Goal: Task Accomplishment & Management: Complete application form

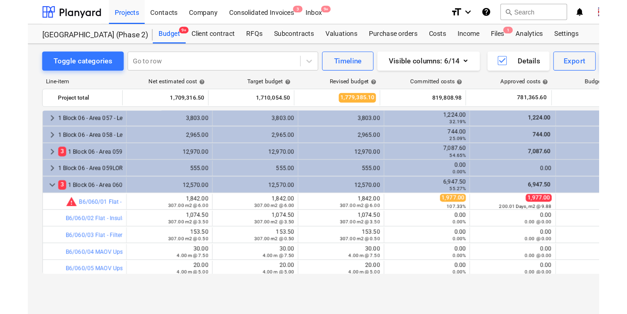
scroll to position [1218, 0]
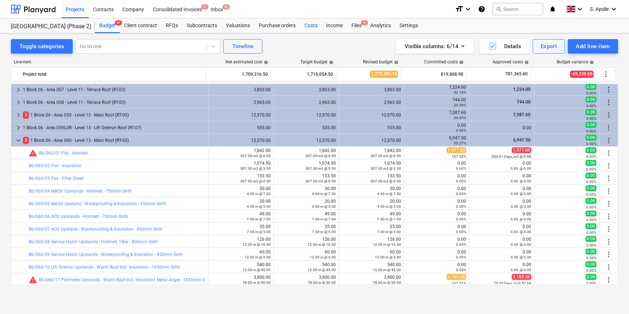
click at [314, 28] on div "Costs" at bounding box center [311, 25] width 22 height 14
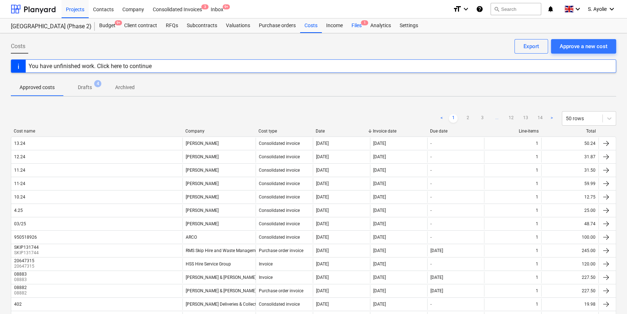
click at [354, 27] on div "Files 1" at bounding box center [356, 25] width 19 height 14
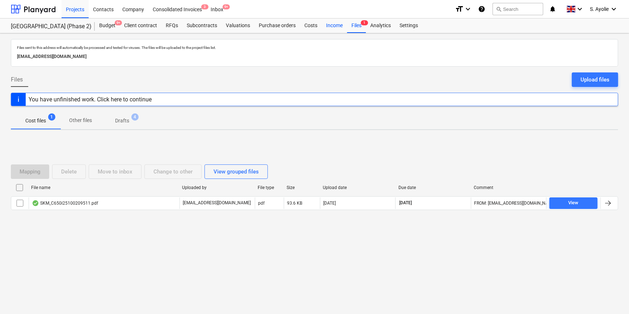
click at [326, 26] on div "Income" at bounding box center [334, 25] width 25 height 14
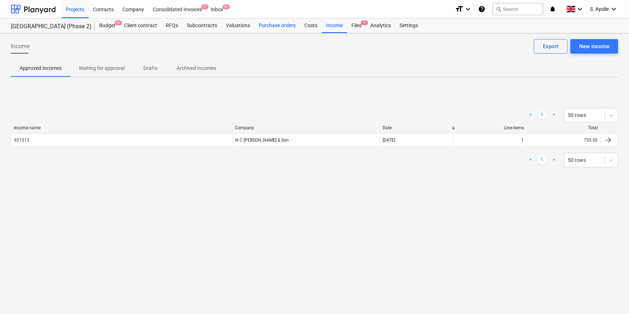
click at [277, 26] on div "Purchase orders" at bounding box center [278, 25] width 46 height 14
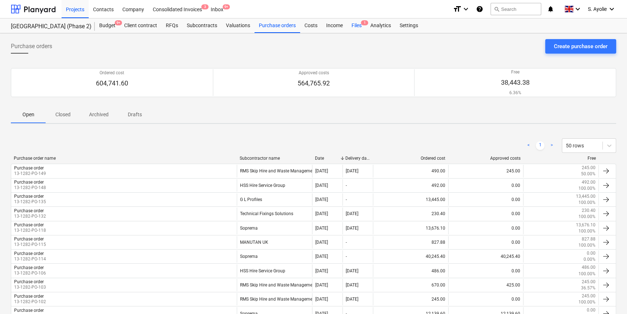
click at [356, 28] on div "Files 1" at bounding box center [356, 25] width 19 height 14
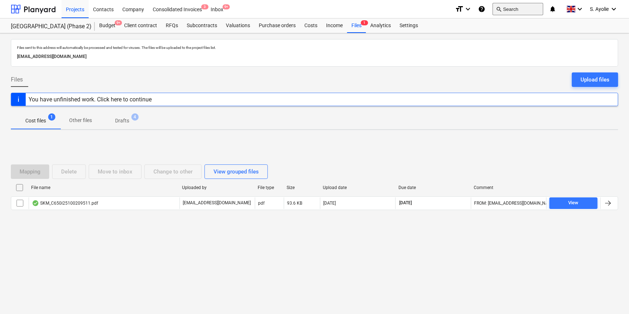
click at [503, 7] on button "search Search" at bounding box center [518, 9] width 51 height 12
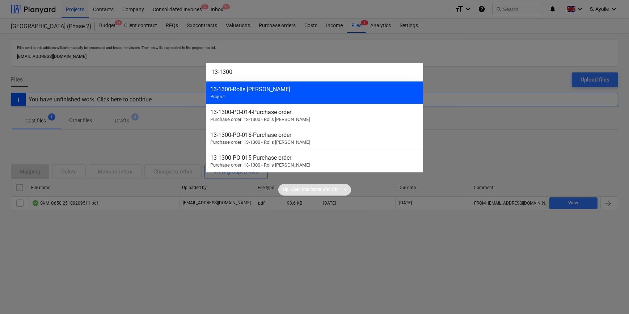
type input "13-1300"
click at [281, 90] on div "13-1300 - Rolls [PERSON_NAME]" at bounding box center [314, 89] width 209 height 7
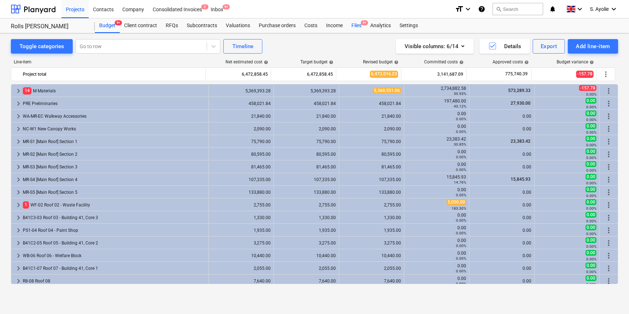
click at [356, 25] on div "Files 9+" at bounding box center [356, 25] width 19 height 14
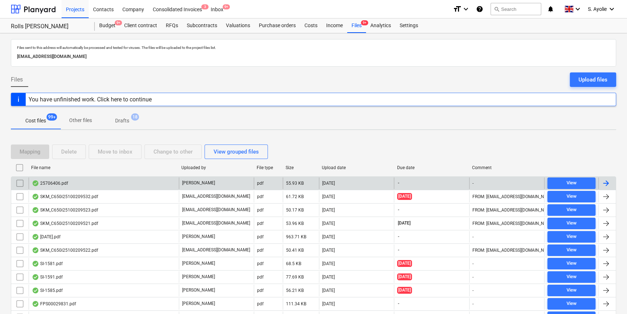
click at [92, 186] on div "25706406.pdf" at bounding box center [104, 183] width 150 height 12
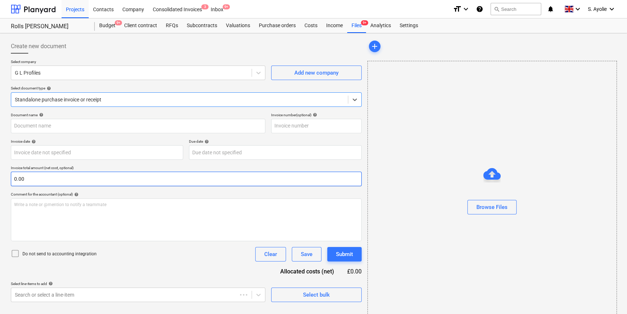
type input "25706406"
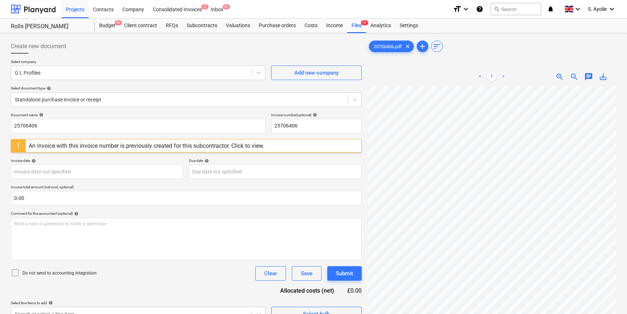
scroll to position [92, 24]
click at [359, 26] on div "Files 9+" at bounding box center [356, 25] width 19 height 14
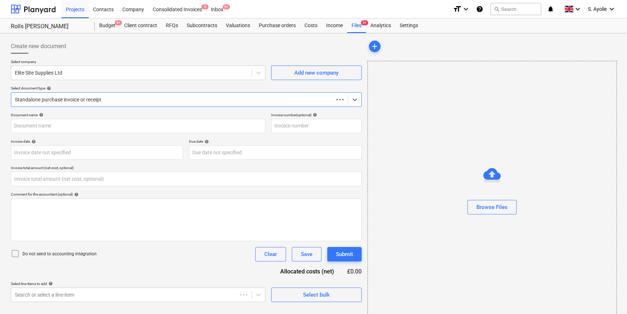
type input "0.00"
type input "212840"
type input "[DATE]"
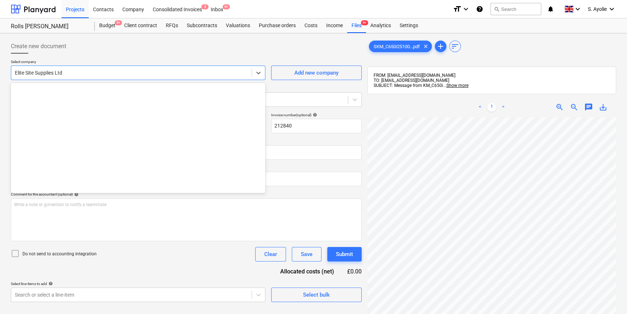
drag, startPoint x: 70, startPoint y: 75, endPoint x: 107, endPoint y: 119, distance: 57.3
click at [107, 119] on body "Projects Contacts Company Consolidated Invoices 3 Inbox 9+ format_size keyboard…" at bounding box center [313, 157] width 627 height 314
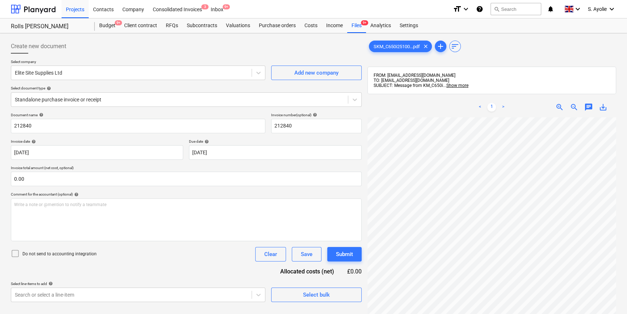
click at [280, 89] on div "Select document type help" at bounding box center [186, 88] width 351 height 5
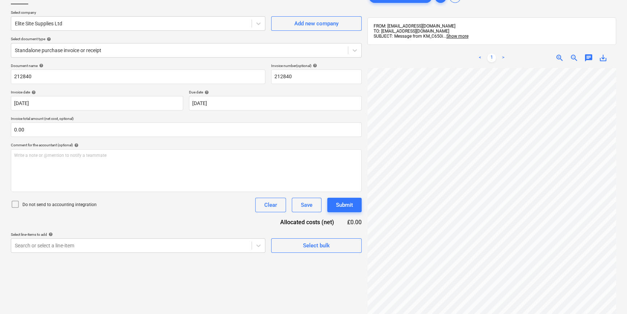
scroll to position [103, 0]
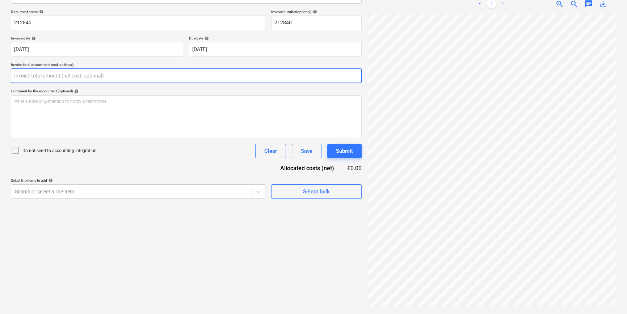
click at [89, 80] on input "text" at bounding box center [186, 75] width 351 height 14
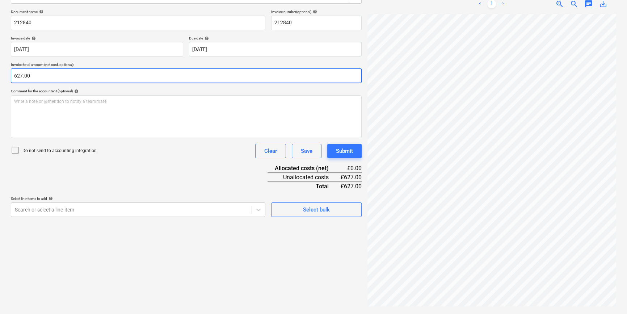
type input "627.00"
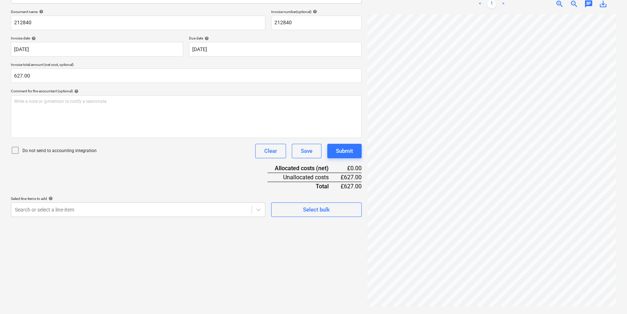
click at [142, 181] on div "Document name help 212840 Invoice number (optional) help 212840 Invoice date he…" at bounding box center [186, 112] width 351 height 207
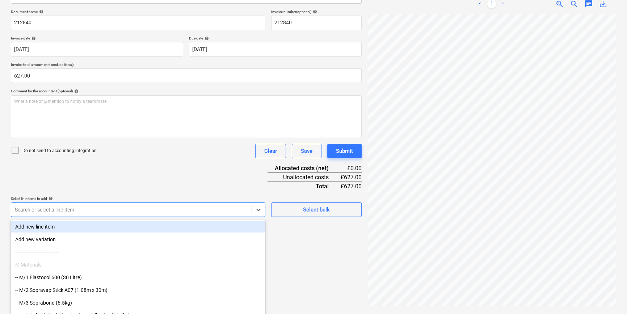
scroll to position [119, 0]
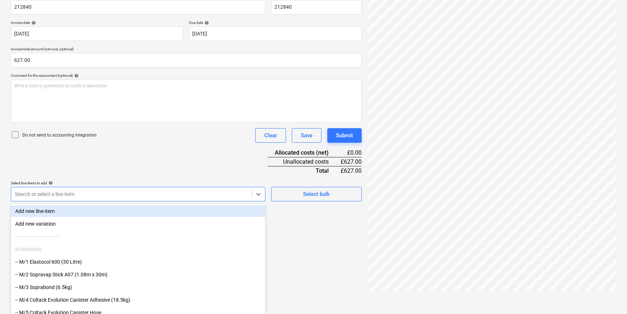
click at [131, 195] on body "Projects Contacts Company Consolidated Invoices 3 Inbox 9+ format_size keyboard…" at bounding box center [313, 38] width 627 height 314
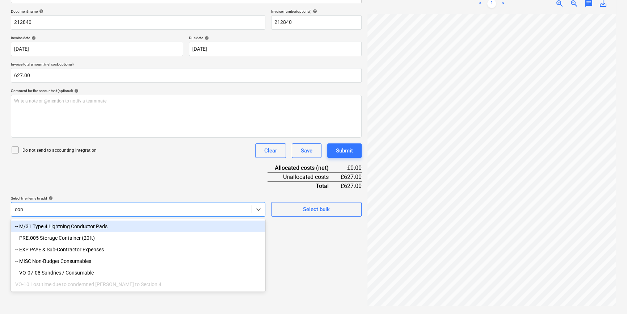
scroll to position [103, 0]
type input "cons"
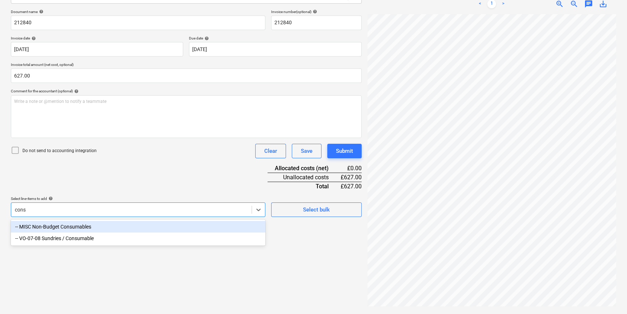
click at [53, 228] on div "-- MISC Non-Budget Consumables" at bounding box center [138, 227] width 255 height 12
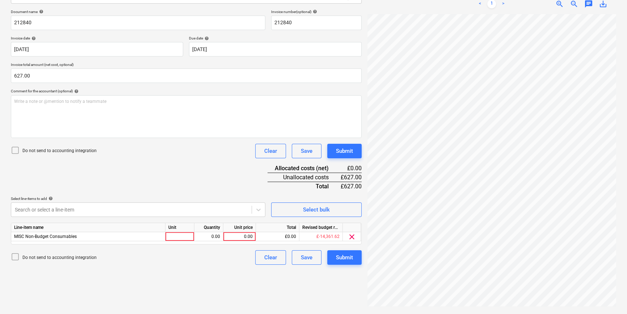
click at [141, 191] on div "Document name help 212840 Invoice number (optional) help 212840 Invoice date he…" at bounding box center [186, 136] width 351 height 255
click at [187, 238] on div at bounding box center [179, 236] width 29 height 9
type input "pcs"
click at [204, 238] on div "0.00" at bounding box center [208, 236] width 23 height 9
type input "1"
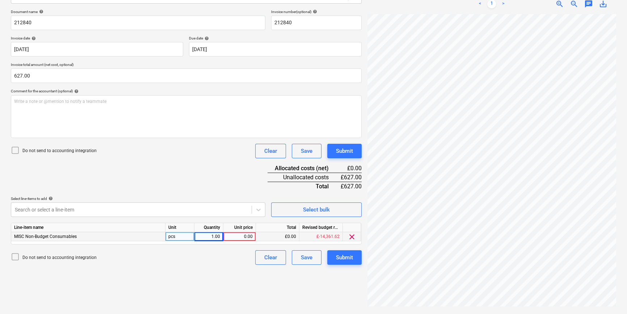
click at [243, 235] on div "0.00" at bounding box center [239, 236] width 26 height 9
type input "627"
click at [238, 243] on div "Create new document Select company Elite Site Supplies Ltd Add new company Sele…" at bounding box center [186, 122] width 357 height 378
click at [343, 243] on div "Submit" at bounding box center [344, 257] width 17 height 9
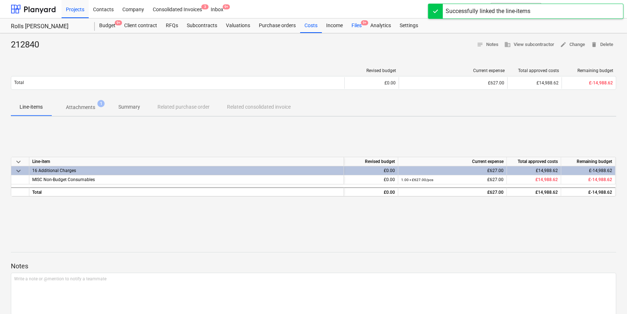
click at [358, 29] on div "Files 9+" at bounding box center [356, 25] width 19 height 14
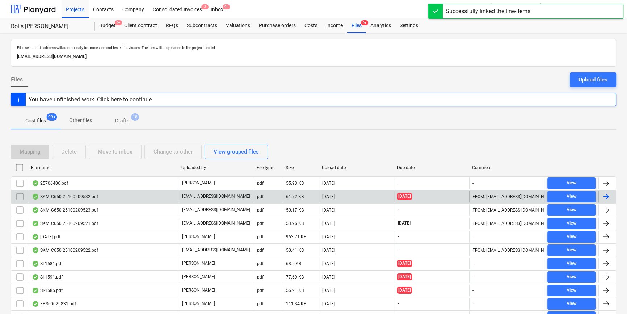
click at [86, 200] on div "SKM_C650i25100209532.pdf" at bounding box center [104, 197] width 150 height 12
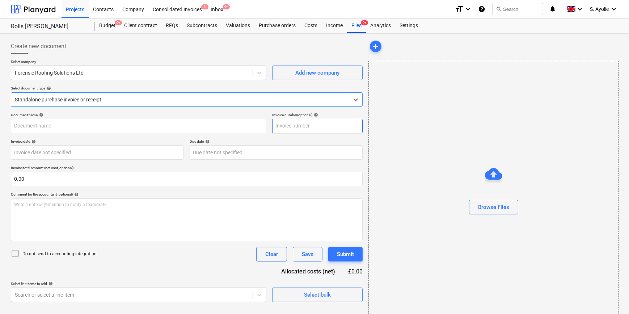
type input "20"
type input "[DATE]"
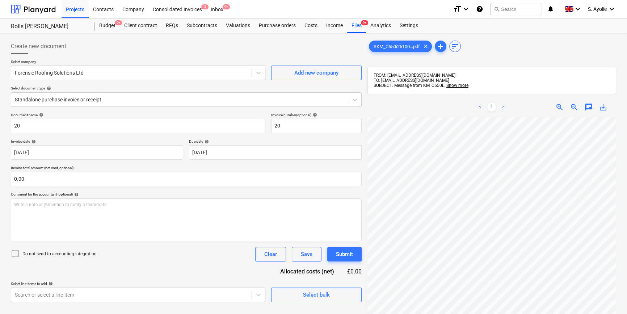
scroll to position [9, 15]
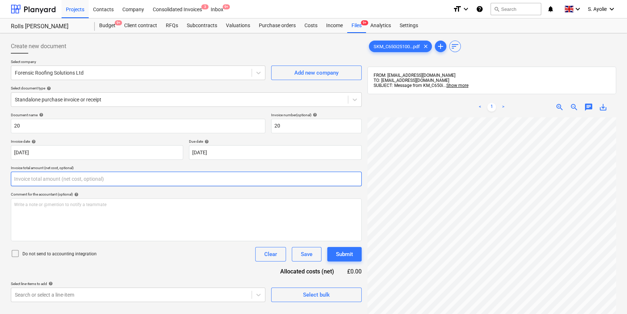
click at [56, 180] on input "text" at bounding box center [186, 179] width 351 height 14
type input "0.00"
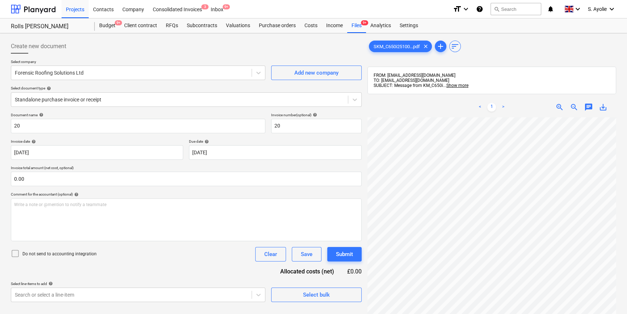
scroll to position [23, 36]
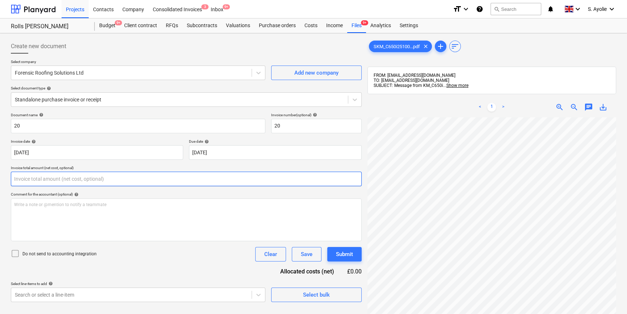
click at [89, 186] on input "text" at bounding box center [186, 179] width 351 height 14
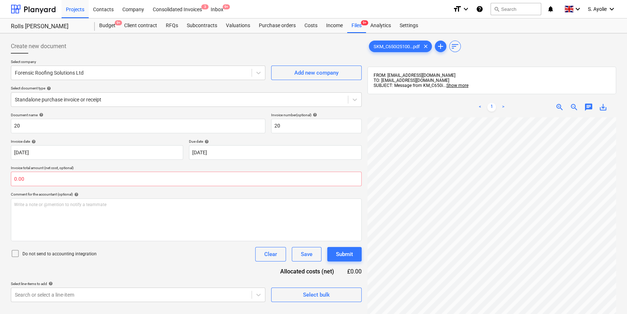
type input "0.00"
click at [195, 243] on div "Document name help 20 Invoice number (optional) help 20 Invoice date help [DATE…" at bounding box center [186, 207] width 351 height 189
click at [117, 184] on input "text" at bounding box center [186, 179] width 351 height 14
type input "0.00"
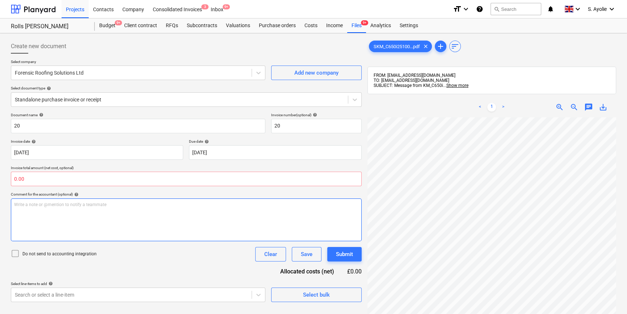
click at [311, 228] on div "Create new document Select company Forensic Roofing Solutions Ltd Add new compa…" at bounding box center [313, 225] width 611 height 378
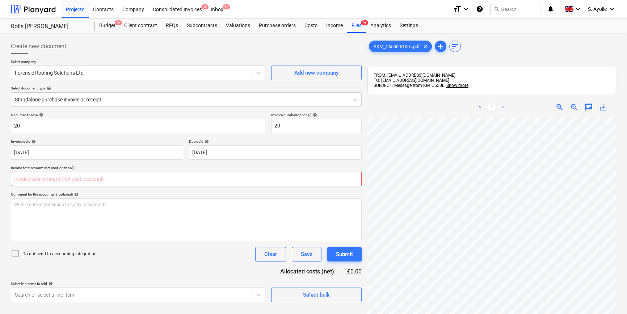
click at [265, 182] on input "text" at bounding box center [186, 179] width 351 height 14
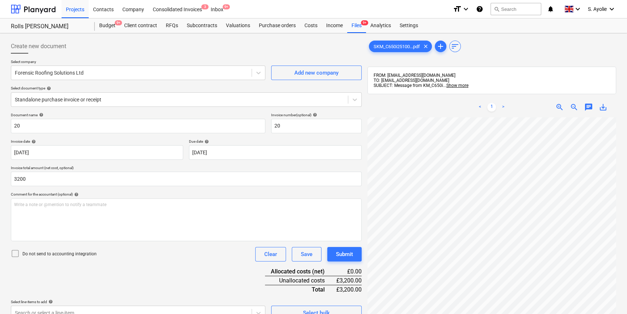
type input "3,200.00"
click at [228, 194] on div "Comment for the accountant (optional) help" at bounding box center [186, 194] width 351 height 5
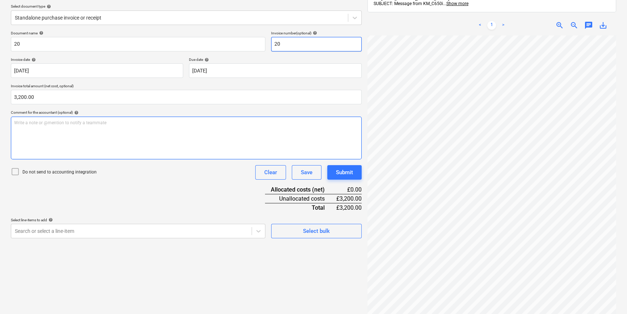
scroll to position [0, 0]
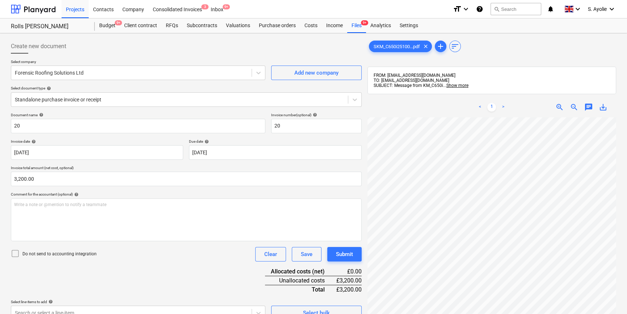
drag, startPoint x: 173, startPoint y: 183, endPoint x: 175, endPoint y: 166, distance: 17.1
click at [175, 166] on p "Invoice total amount (net cost, optional)" at bounding box center [186, 168] width 351 height 6
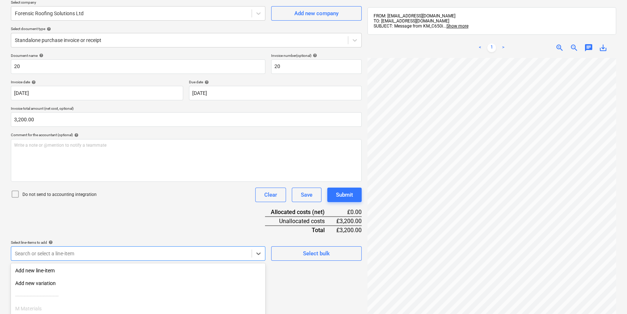
scroll to position [119, 0]
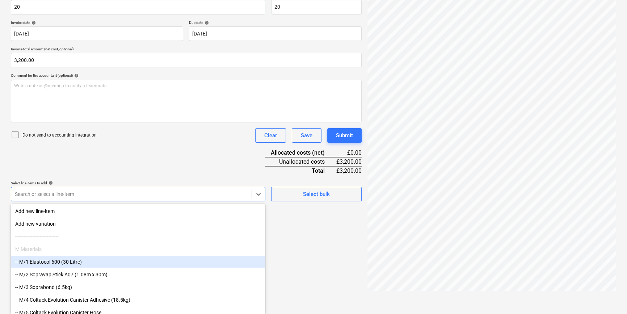
click at [234, 195] on body "Projects Contacts Company Consolidated Invoices 3 Inbox 9+ format_size keyboard…" at bounding box center [313, 38] width 627 height 314
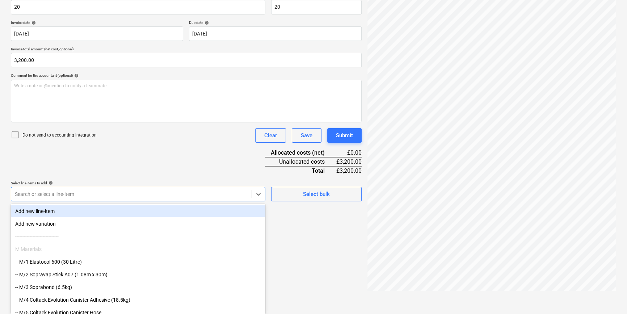
scroll to position [59, 27]
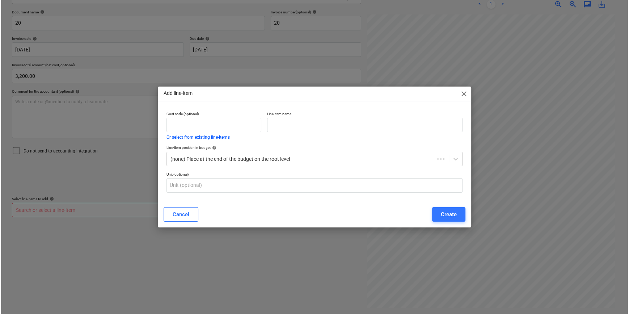
scroll to position [103, 0]
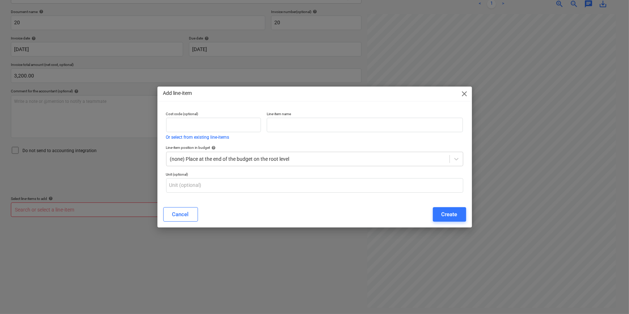
click at [226, 140] on div "Cost code (optional) Or select from existing line-items" at bounding box center [213, 126] width 101 height 34
click at [229, 128] on input "text" at bounding box center [213, 125] width 95 height 14
click at [467, 96] on span "close" at bounding box center [465, 93] width 9 height 9
click at [179, 217] on div "Cancel" at bounding box center [180, 214] width 17 height 9
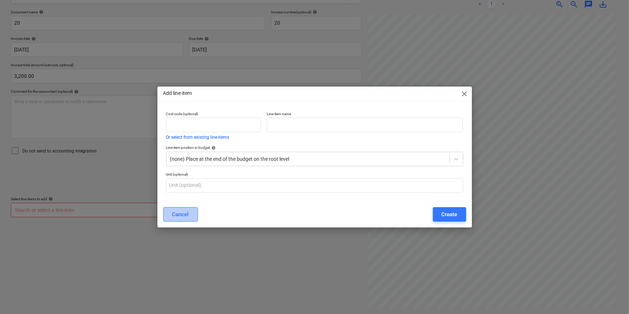
click at [187, 210] on div "Cancel" at bounding box center [180, 214] width 17 height 9
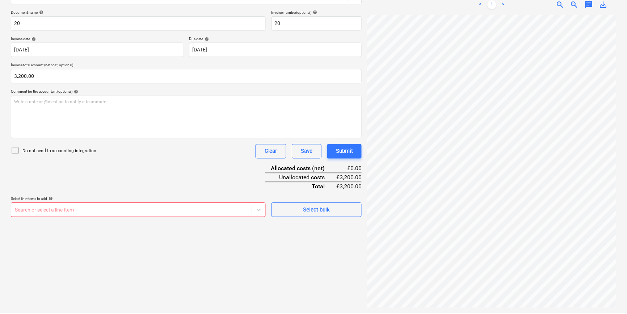
scroll to position [103, 0]
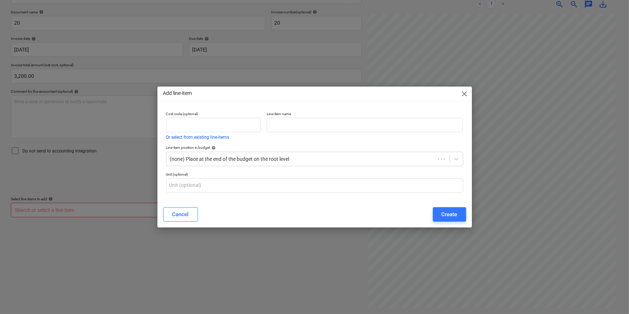
click at [187, 210] on div "Cancel" at bounding box center [180, 214] width 17 height 9
click at [462, 92] on span "close" at bounding box center [465, 93] width 9 height 9
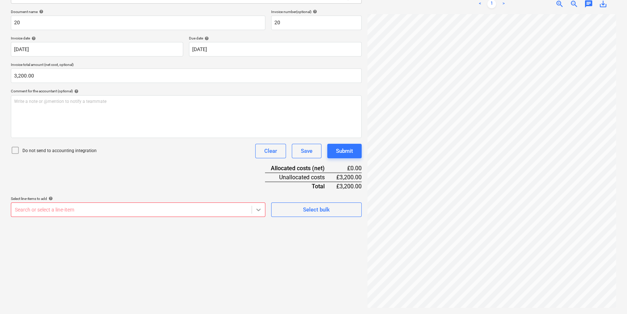
click at [255, 211] on body "Projects Contacts Company Consolidated Invoices 3 Inbox 9+ format_size keyboard…" at bounding box center [313, 54] width 627 height 314
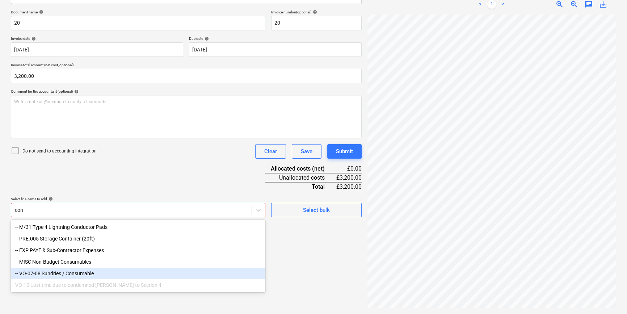
type input "cons"
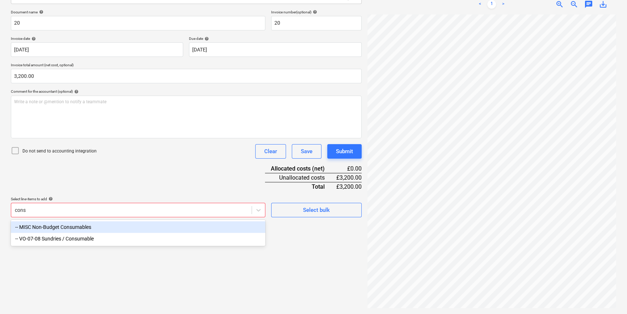
click at [77, 230] on div "-- MISC Non-Budget Consumables" at bounding box center [138, 227] width 255 height 12
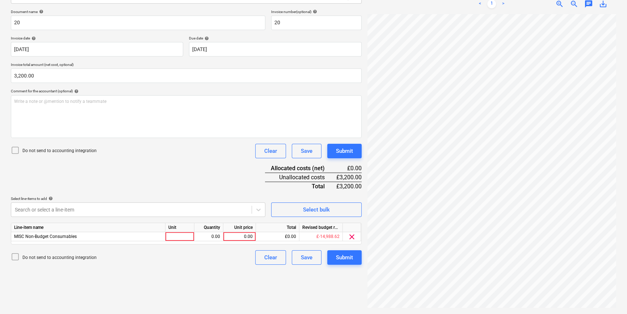
scroll to position [0, 15]
click at [185, 236] on div at bounding box center [179, 236] width 29 height 9
type input "p"
click at [163, 214] on div "Search or select a line-item" at bounding box center [131, 210] width 240 height 10
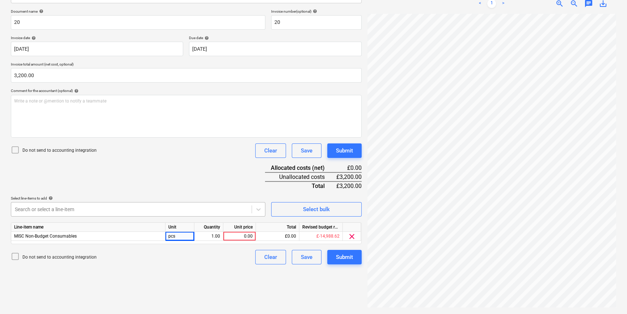
click at [168, 210] on body "Projects Contacts Company Consolidated Invoices 3 Inbox 9+ format_size keyboard…" at bounding box center [313, 53] width 627 height 314
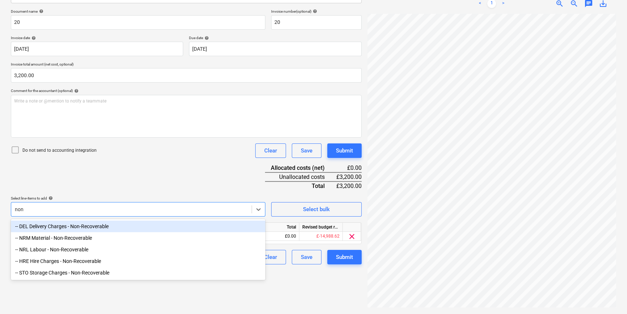
scroll to position [103, 0]
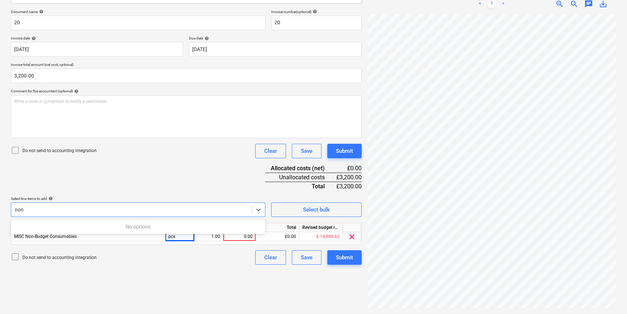
type input "non"
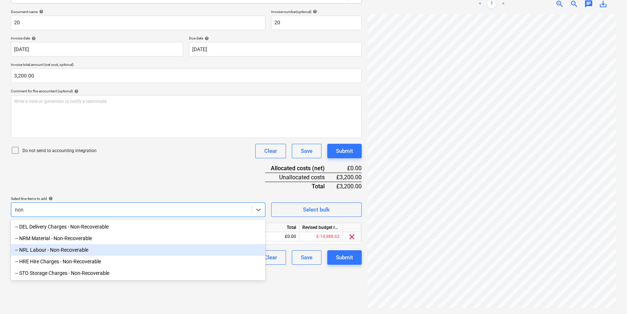
click at [76, 243] on div "-- NRL Labour - Non-Recoverable" at bounding box center [138, 250] width 255 height 12
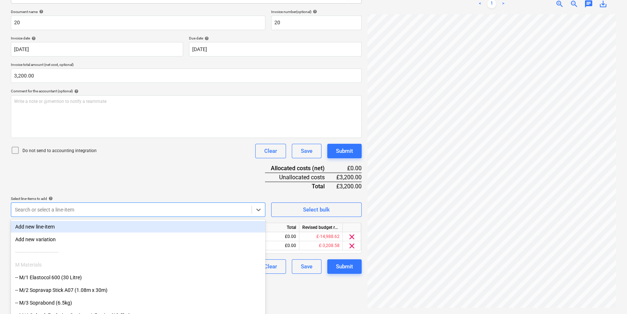
scroll to position [119, 0]
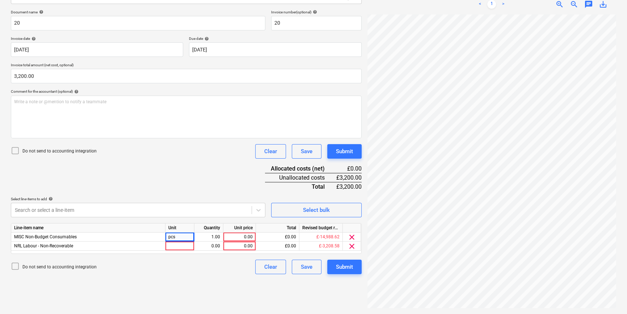
drag, startPoint x: 127, startPoint y: 165, endPoint x: 133, endPoint y: 164, distance: 6.5
click at [127, 166] on div "Document name help 20 Invoice number (optional) help 20 Invoice date help [DATE…" at bounding box center [186, 142] width 351 height 264
click at [354, 238] on span "clear" at bounding box center [352, 237] width 9 height 9
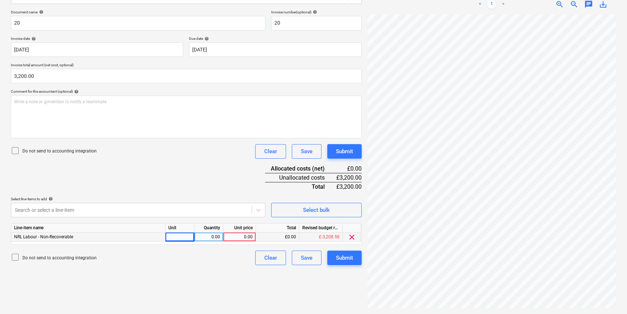
click at [180, 238] on div at bounding box center [179, 236] width 29 height 9
type input "pcs"
click at [204, 237] on div "0.00" at bounding box center [208, 236] width 23 height 9
type input "1"
click at [239, 238] on div "0.00" at bounding box center [239, 236] width 26 height 9
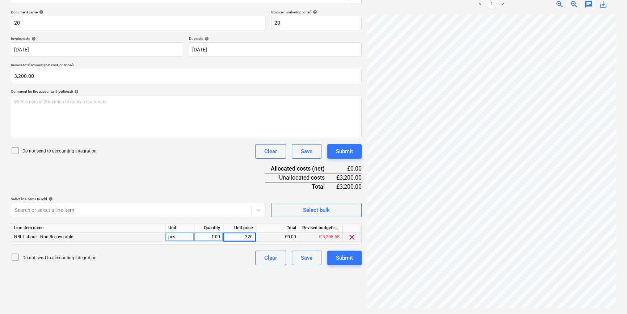
type input "3200"
click at [226, 243] on div "Do not send to accounting integration Clear Save Submit" at bounding box center [186, 258] width 351 height 14
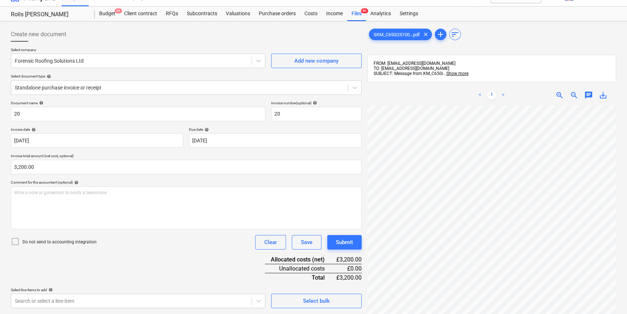
scroll to position [4, 0]
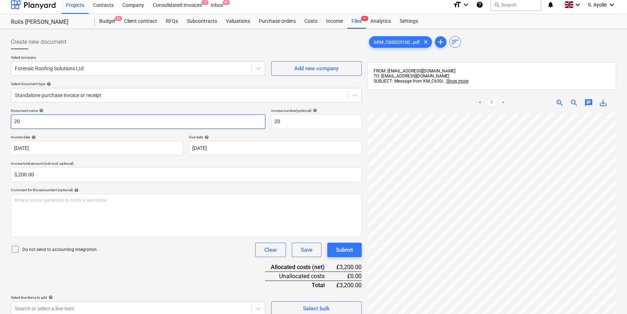
drag, startPoint x: 85, startPoint y: 121, endPoint x: -6, endPoint y: 110, distance: 91.5
click at [0, 110] on html "Projects Contacts Company Consolidated Invoices 3 Inbox 9+ format_size keyboard…" at bounding box center [313, 153] width 627 height 314
type input "1"
drag, startPoint x: 20, startPoint y: 121, endPoint x: 11, endPoint y: 120, distance: 8.4
click at [11, 120] on input "inv-1051" at bounding box center [138, 121] width 255 height 14
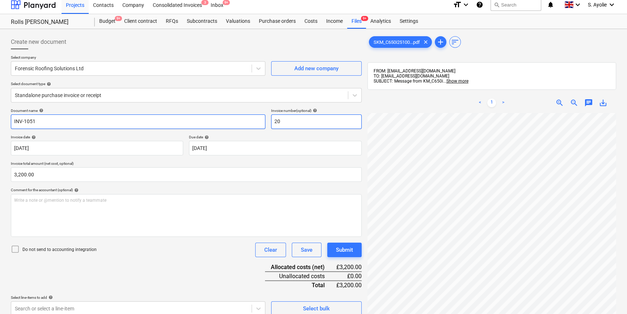
type input "INV-1051"
drag, startPoint x: 286, startPoint y: 123, endPoint x: 203, endPoint y: 117, distance: 83.5
click at [203, 117] on div "Document name help INV-1051 Invoice number (optional) help 20" at bounding box center [186, 118] width 351 height 21
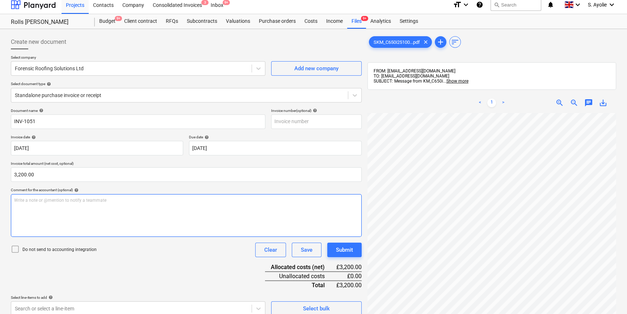
click at [158, 210] on div "Write a note or @mention to notify a teammate [PERSON_NAME]" at bounding box center [186, 215] width 351 height 43
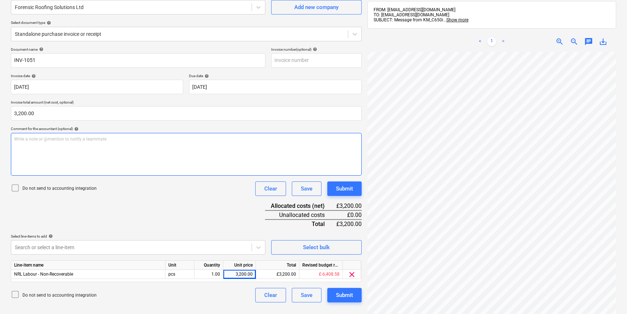
scroll to position [33, 0]
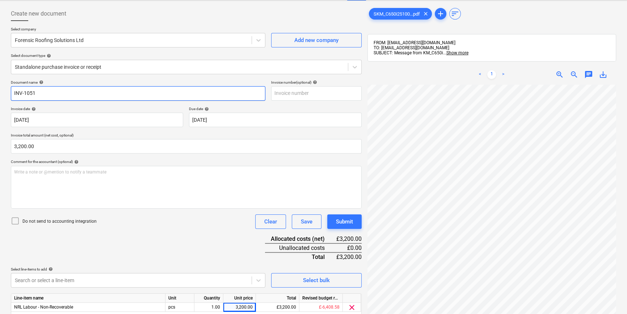
click at [152, 96] on input "INV-1051" at bounding box center [138, 93] width 255 height 14
click at [151, 96] on input "INV-1051" at bounding box center [138, 93] width 255 height 14
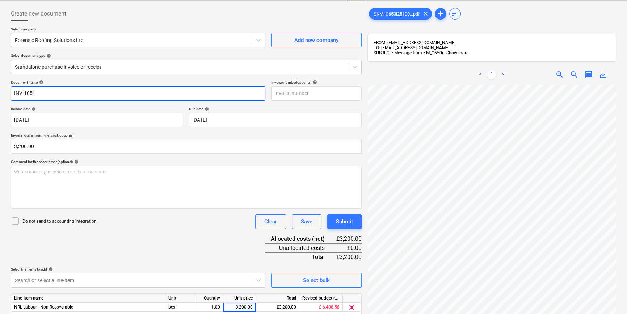
click at [135, 98] on input "INV-1051" at bounding box center [138, 93] width 255 height 14
